Goal: Navigation & Orientation: Go to known website

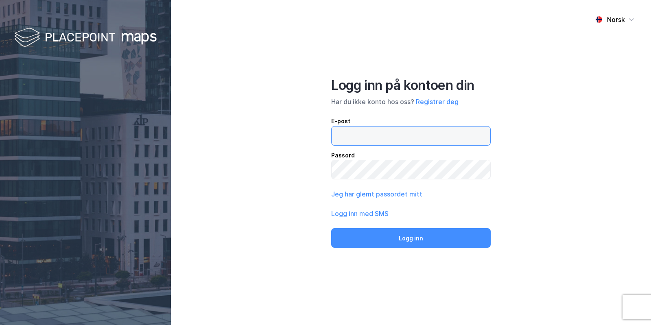
click at [380, 136] on input "email" at bounding box center [411, 136] width 159 height 19
type input "[EMAIL_ADDRESS][DOMAIN_NAME]"
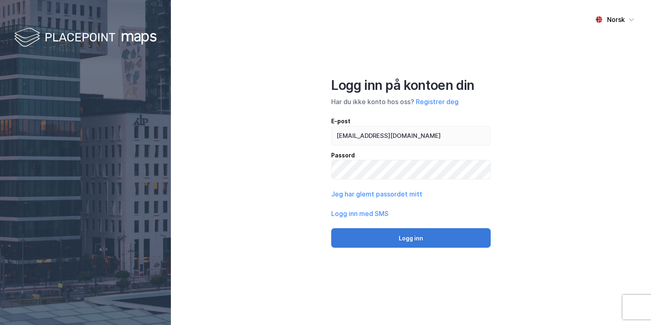
click at [384, 238] on button "Logg inn" at bounding box center [411, 238] width 160 height 20
